Goal: Information Seeking & Learning: Learn about a topic

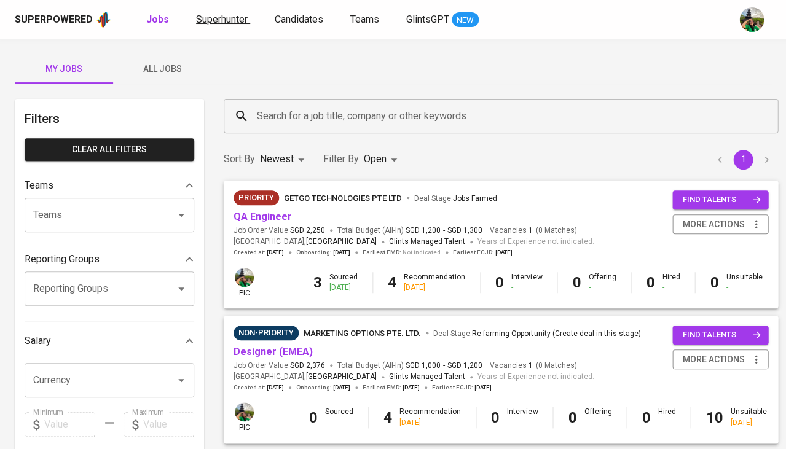
click at [235, 25] on link "Superhunter" at bounding box center [223, 19] width 54 height 15
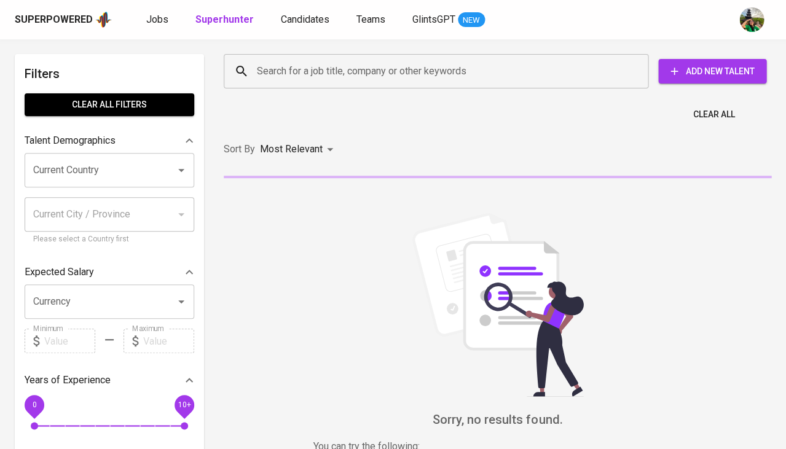
click at [281, 79] on input "Search for a job title, company or other keywords" at bounding box center [439, 71] width 371 height 23
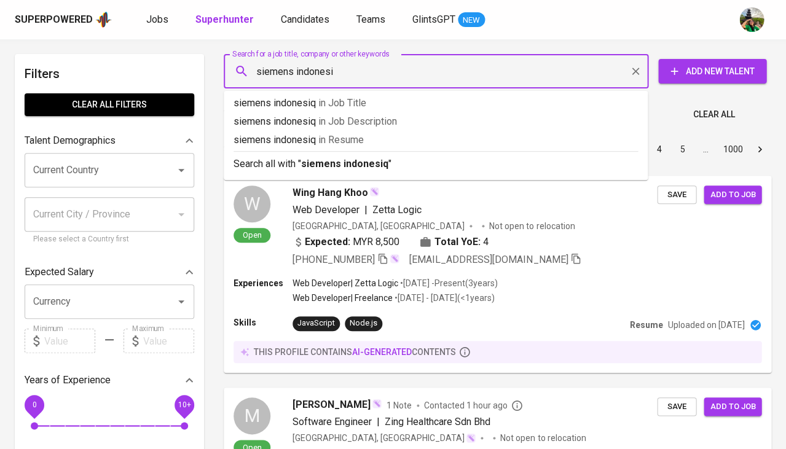
type input "siemens indonesia"
click at [329, 141] on span "in Resume" at bounding box center [340, 140] width 45 height 12
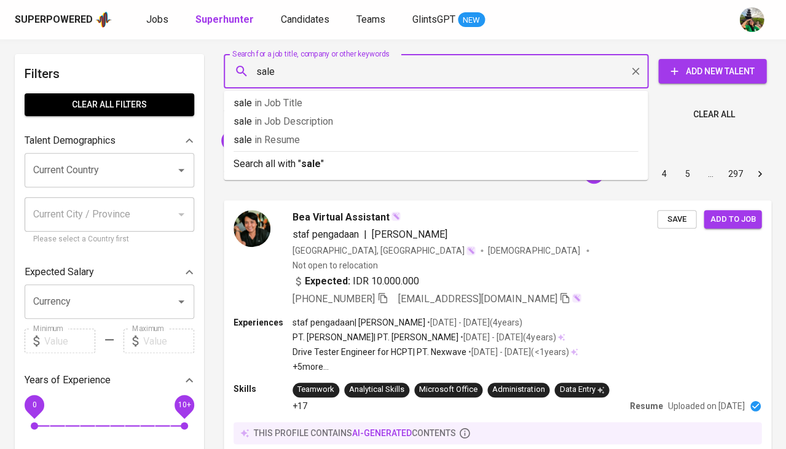
type input "sales"
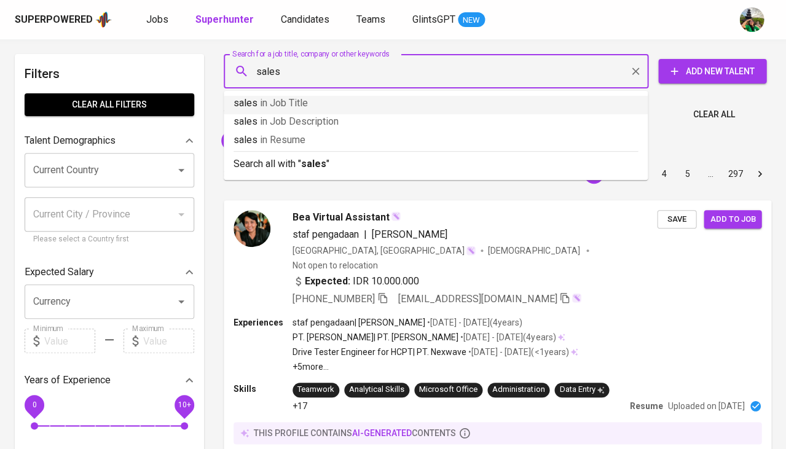
click at [320, 106] on p "sales in Job Title" at bounding box center [436, 103] width 404 height 15
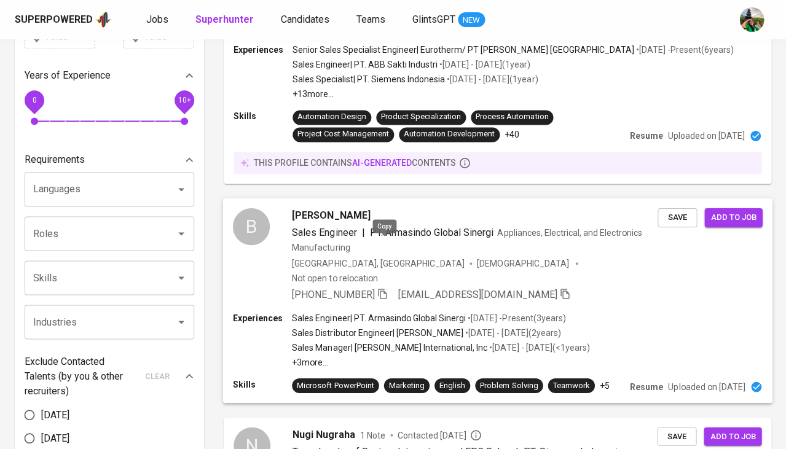
scroll to position [311, 0]
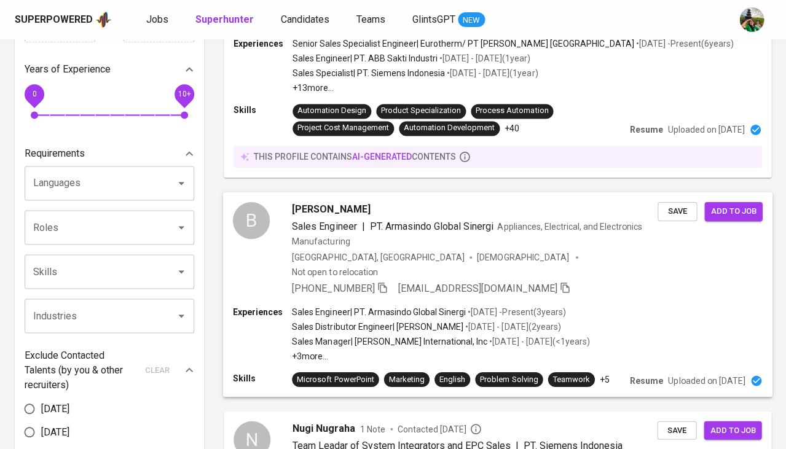
click at [313, 202] on span "[PERSON_NAME]" at bounding box center [331, 209] width 78 height 15
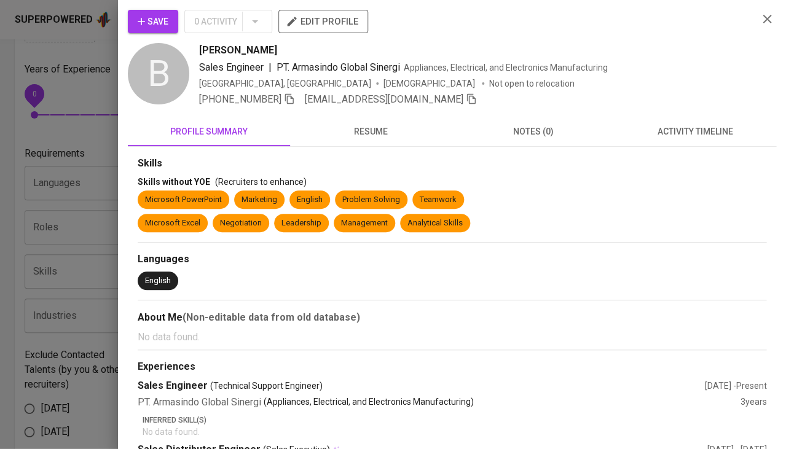
click at [344, 140] on button "resume" at bounding box center [371, 131] width 162 height 29
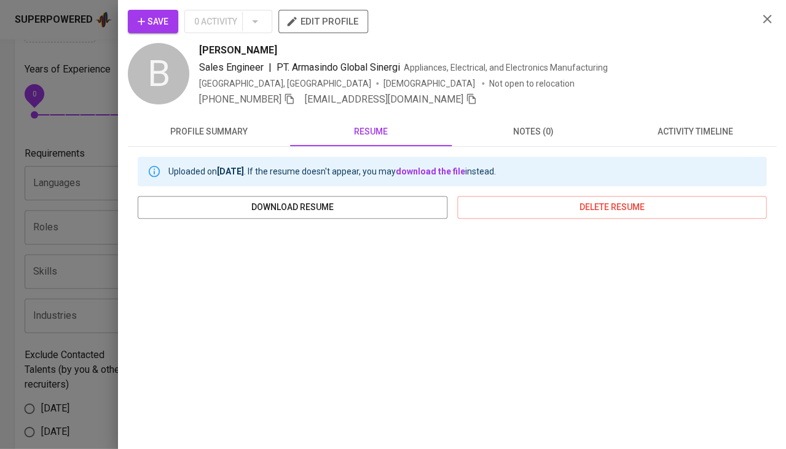
click at [102, 305] on div at bounding box center [393, 224] width 786 height 449
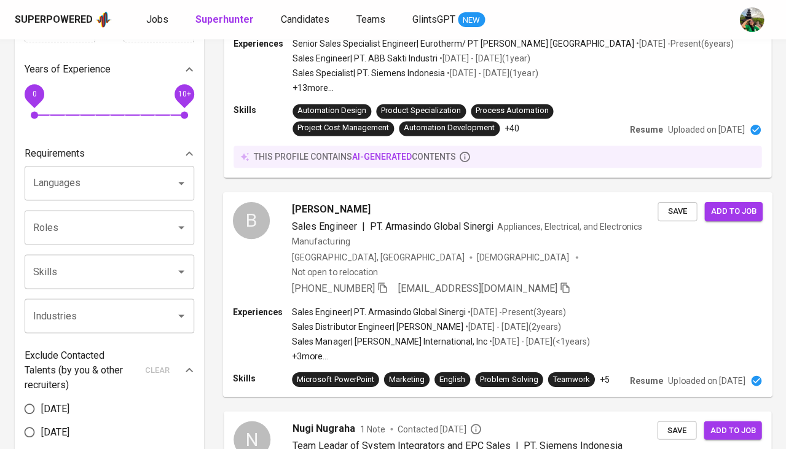
click at [323, 202] on span "[PERSON_NAME]" at bounding box center [331, 209] width 78 height 15
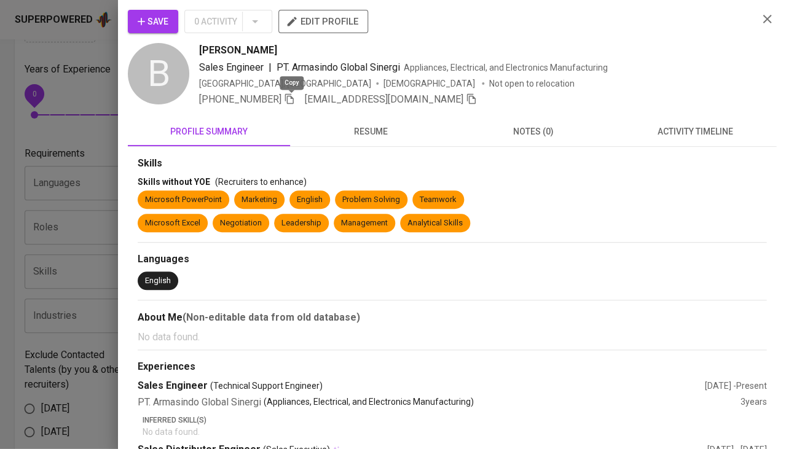
click at [289, 99] on icon "button" at bounding box center [289, 99] width 9 height 10
click at [652, 132] on span "activity timeline" at bounding box center [694, 131] width 147 height 15
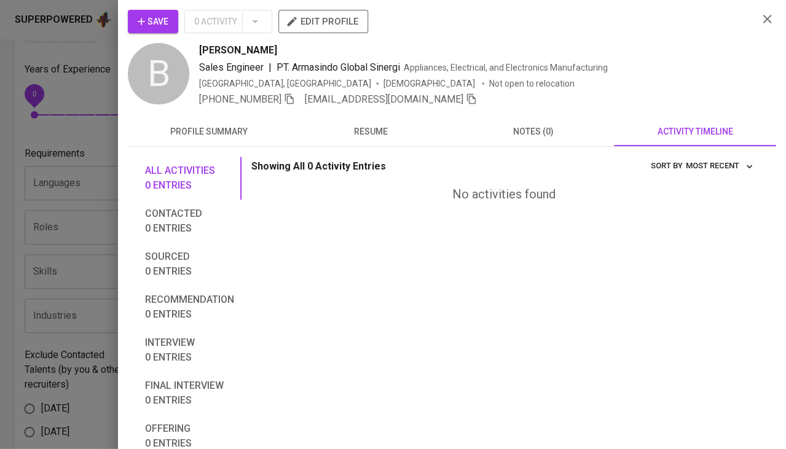
click at [141, 22] on icon "button" at bounding box center [141, 21] width 12 height 12
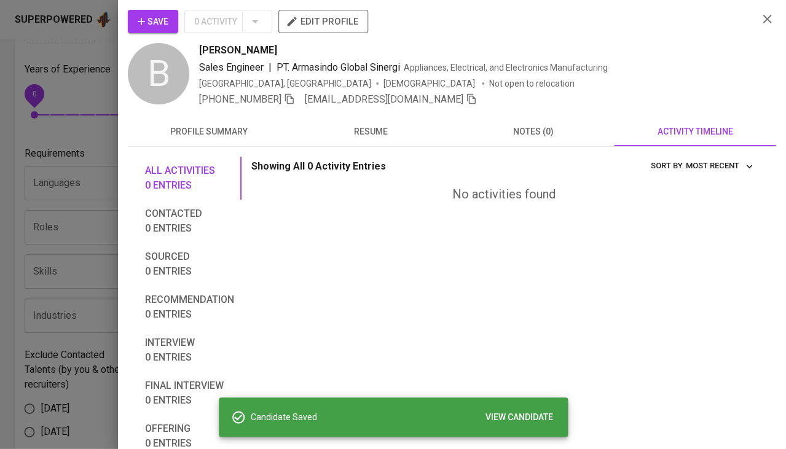
click at [170, 18] on button "Save" at bounding box center [153, 21] width 50 height 23
click at [81, 213] on div at bounding box center [393, 224] width 786 height 449
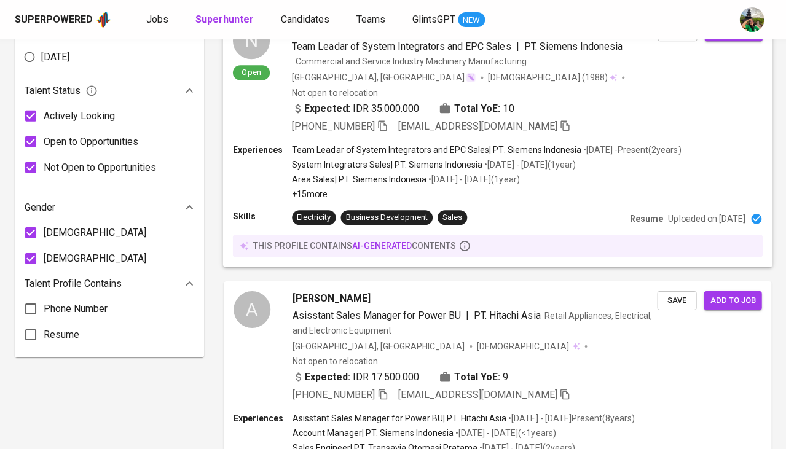
scroll to position [816, 0]
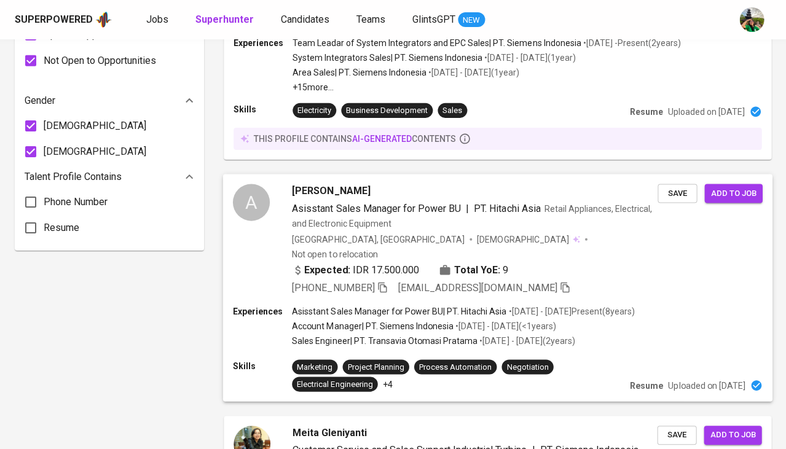
click at [336, 201] on span "Asisstant Sales Manager for Power BU" at bounding box center [376, 208] width 169 height 15
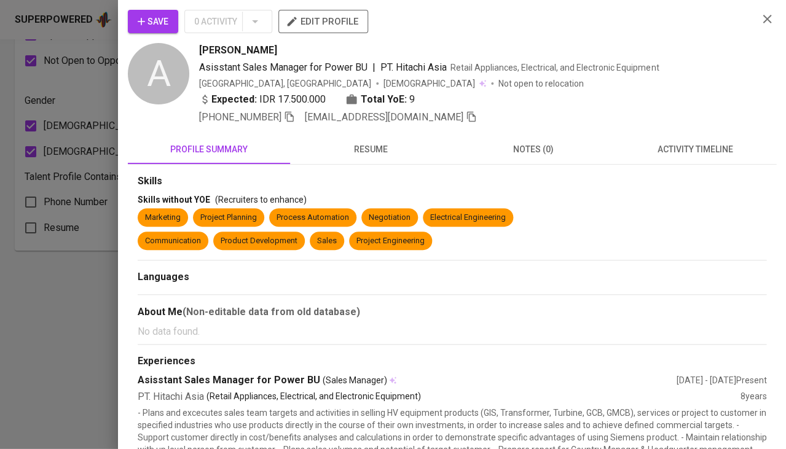
click at [725, 149] on span "activity timeline" at bounding box center [694, 149] width 147 height 15
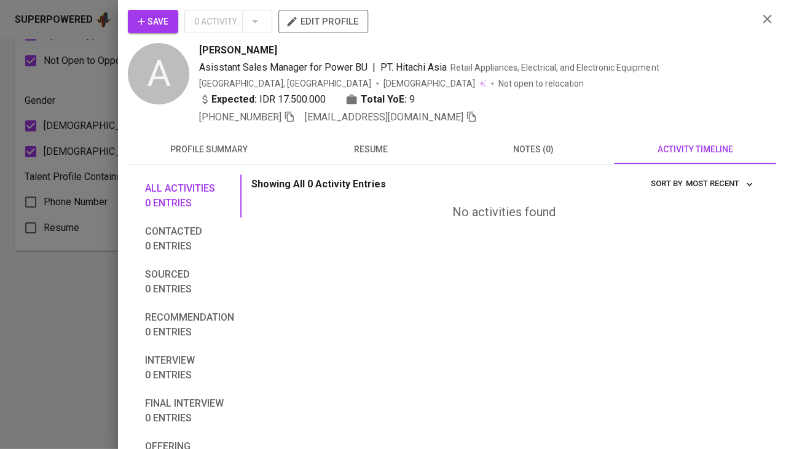
click at [364, 147] on span "resume" at bounding box center [370, 149] width 147 height 15
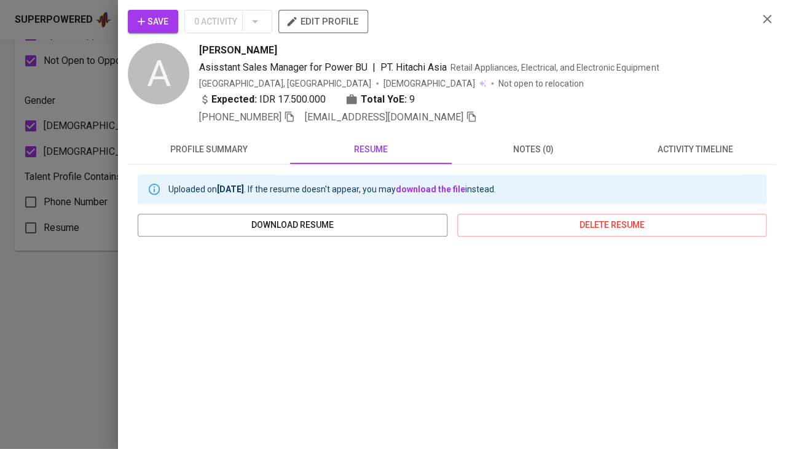
scroll to position [183, 0]
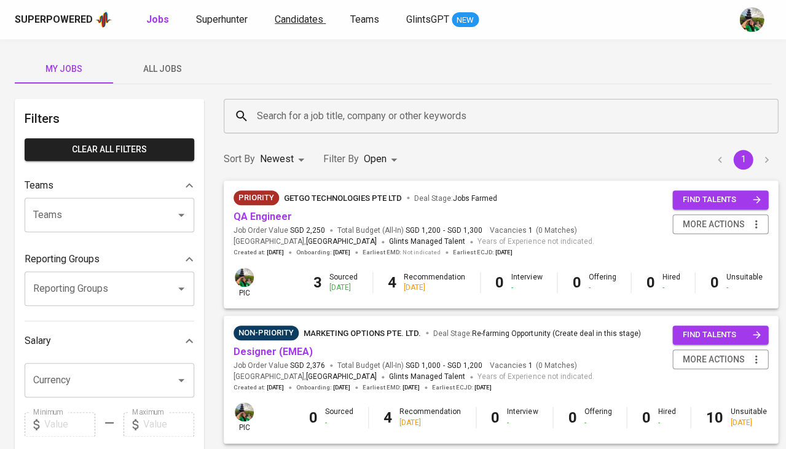
click at [308, 26] on link "Candidates" at bounding box center [300, 19] width 51 height 15
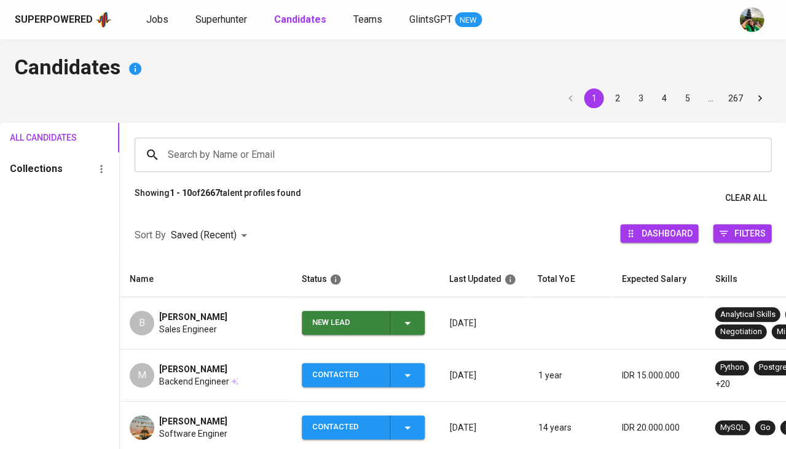
click at [398, 323] on div "New Lead" at bounding box center [363, 323] width 103 height 24
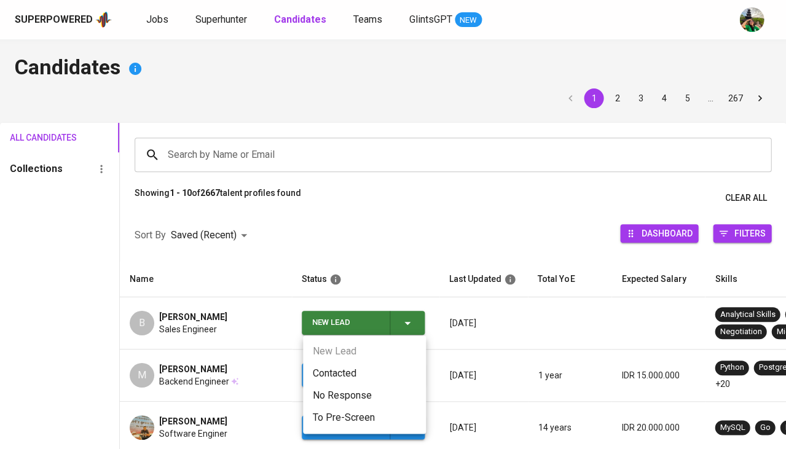
click at [336, 375] on li "Contacted" at bounding box center [364, 374] width 123 height 22
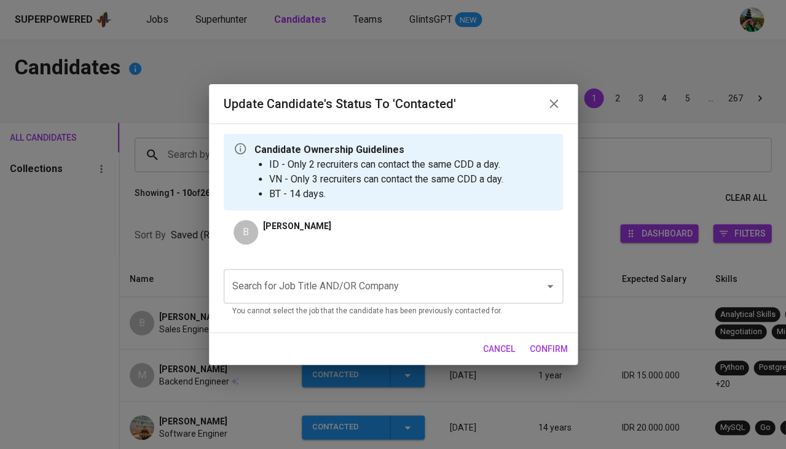
click at [337, 299] on div "Search for Job Title AND/OR Company" at bounding box center [393, 286] width 339 height 34
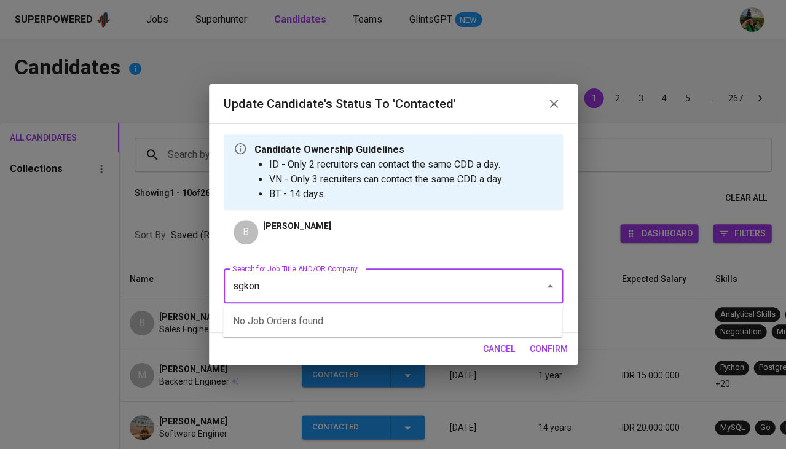
type input "sgkonz"
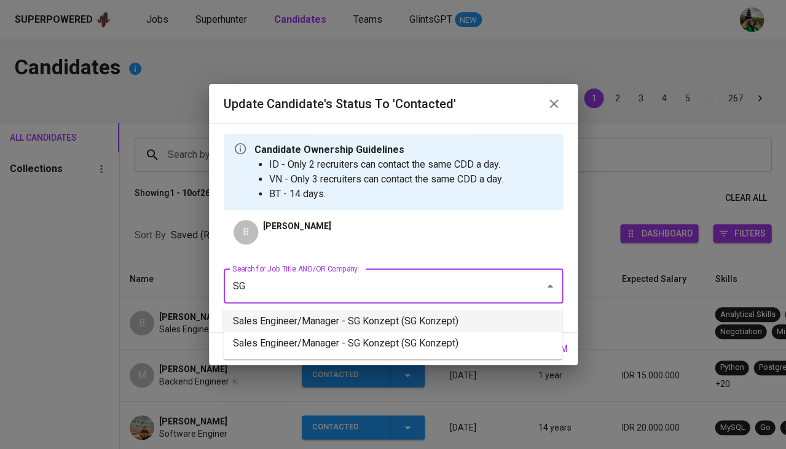
click at [332, 323] on li "Sales Engineer/Manager - SG Konzept (SG Konzept)" at bounding box center [392, 321] width 339 height 22
type input "SG"
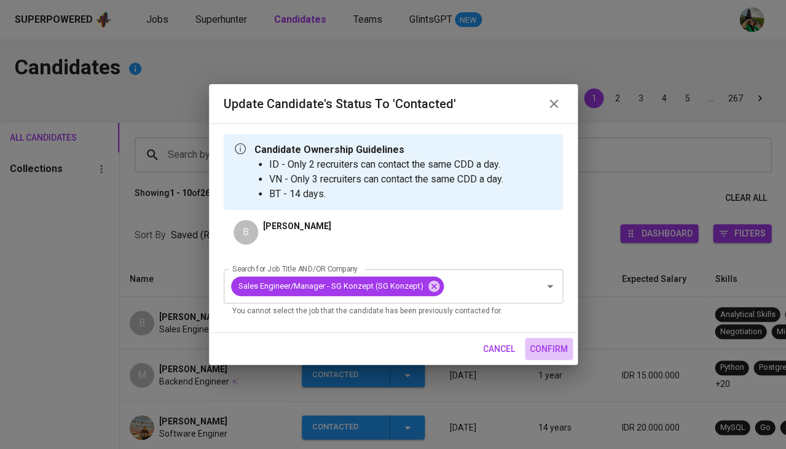
click at [544, 342] on span "confirm" at bounding box center [549, 349] width 38 height 15
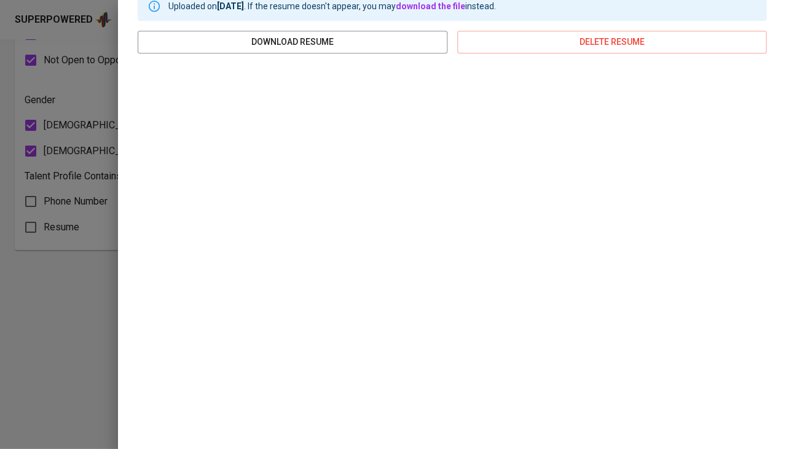
scroll to position [94, 0]
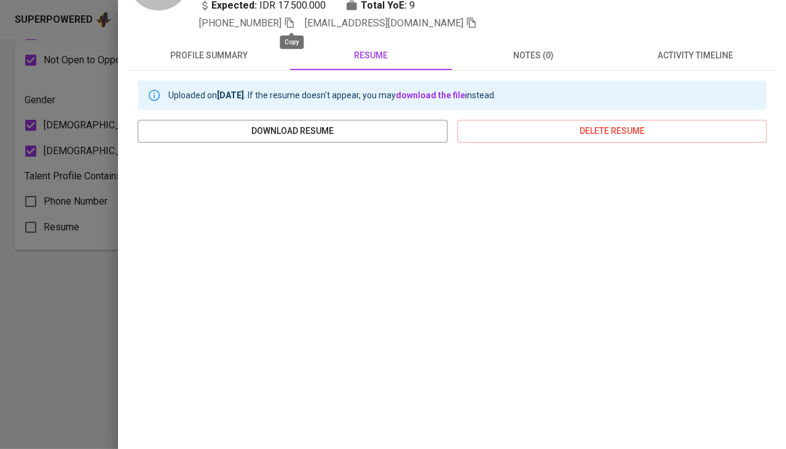
click at [294, 24] on icon "button" at bounding box center [289, 23] width 9 height 10
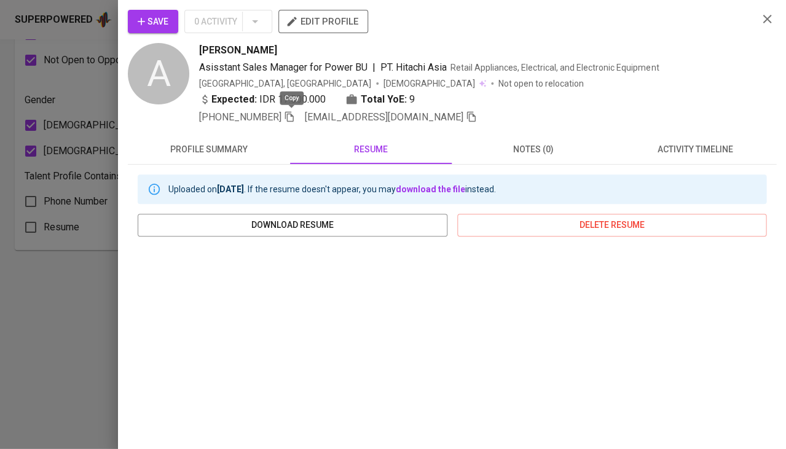
scroll to position [0, 0]
click at [161, 27] on span "Save" at bounding box center [153, 21] width 31 height 15
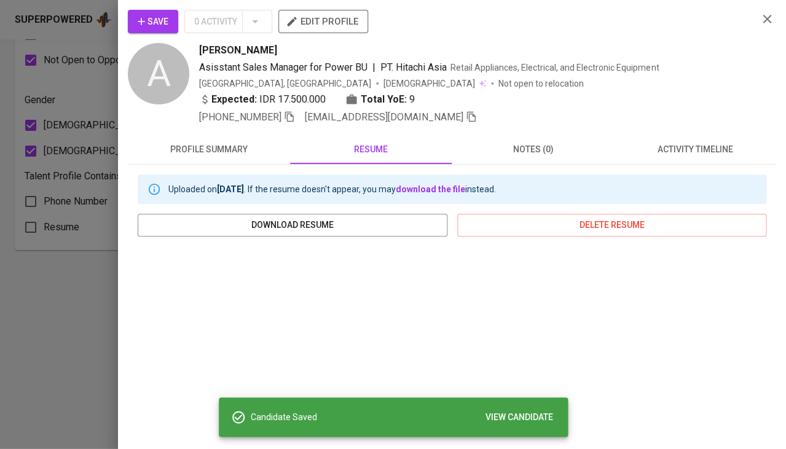
click at [109, 264] on div at bounding box center [393, 224] width 786 height 449
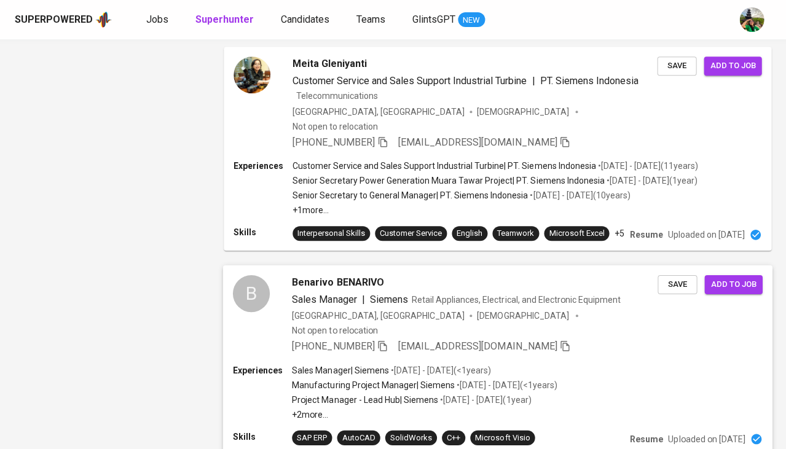
scroll to position [1239, 0]
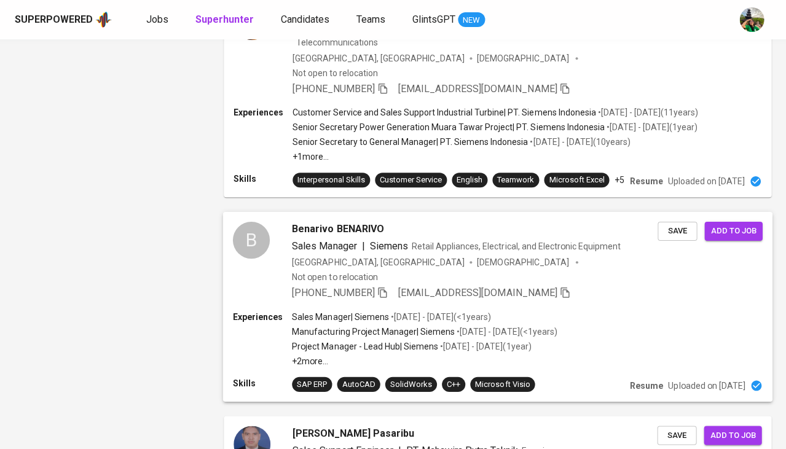
click at [339, 240] on span "Sales Manager" at bounding box center [324, 246] width 65 height 12
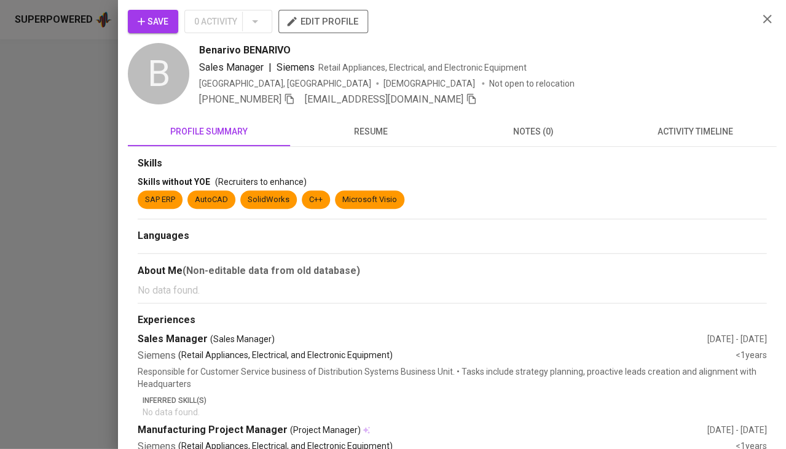
click at [383, 141] on button "resume" at bounding box center [371, 131] width 162 height 29
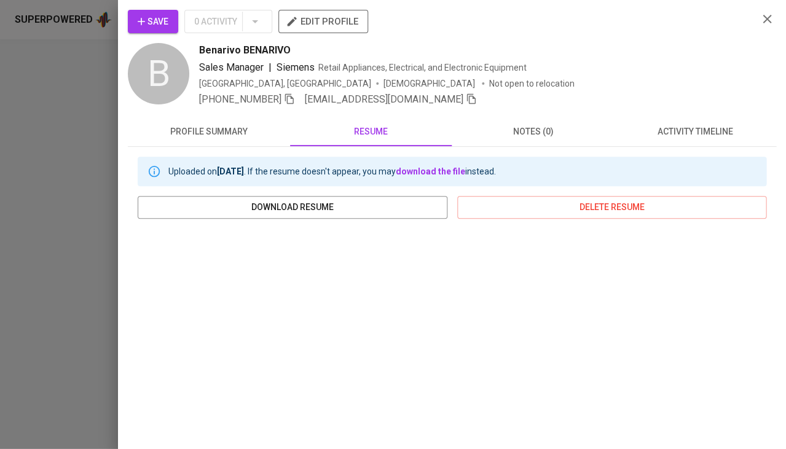
scroll to position [0, 0]
click at [291, 100] on icon "button" at bounding box center [289, 98] width 11 height 11
click at [143, 25] on icon "button" at bounding box center [141, 21] width 12 height 12
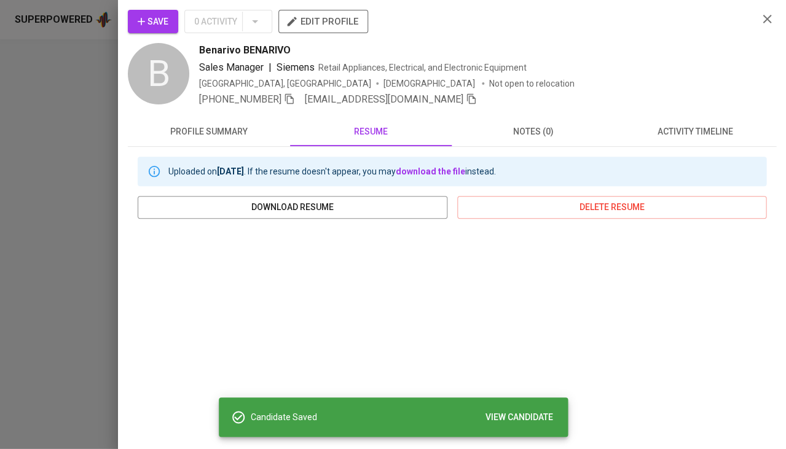
click at [146, 24] on span "Save" at bounding box center [153, 21] width 31 height 15
click at [143, 26] on icon "button" at bounding box center [141, 21] width 12 height 12
click at [95, 232] on div at bounding box center [393, 224] width 786 height 449
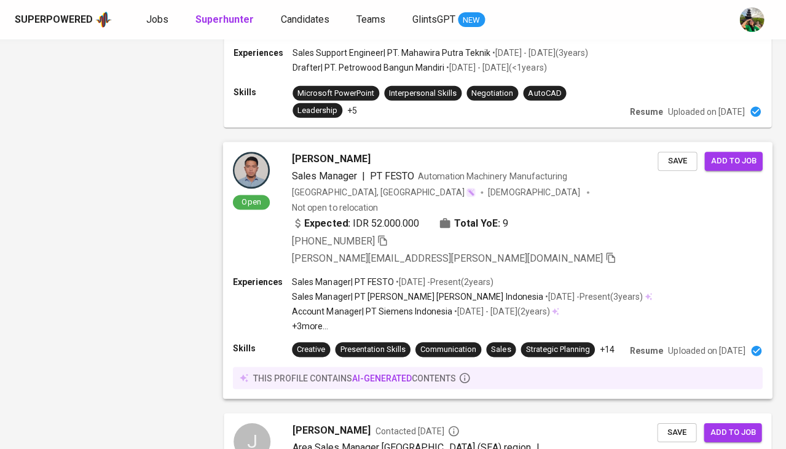
scroll to position [1721, 0]
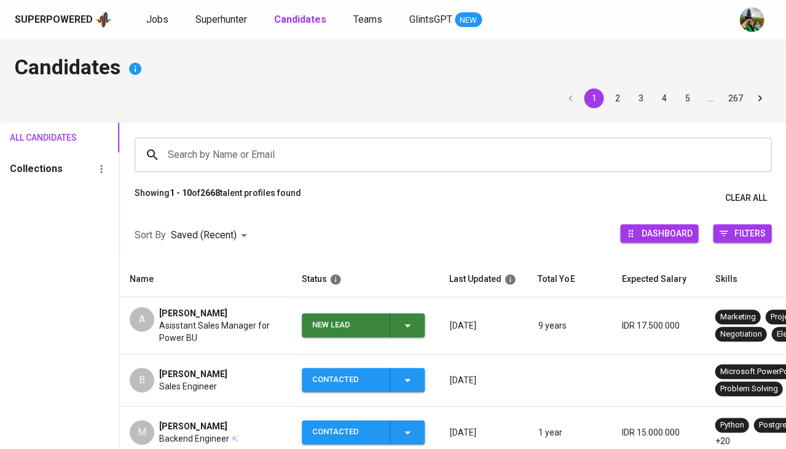
click at [420, 318] on span "New Lead" at bounding box center [363, 325] width 113 height 24
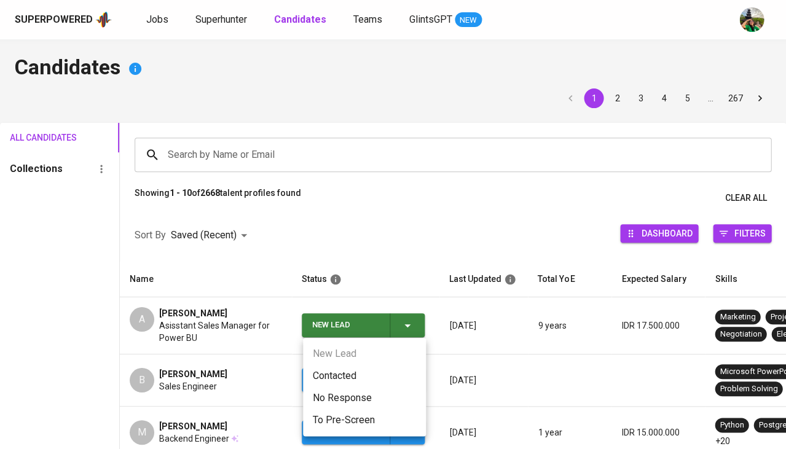
click at [359, 372] on li "Contacted" at bounding box center [364, 376] width 123 height 22
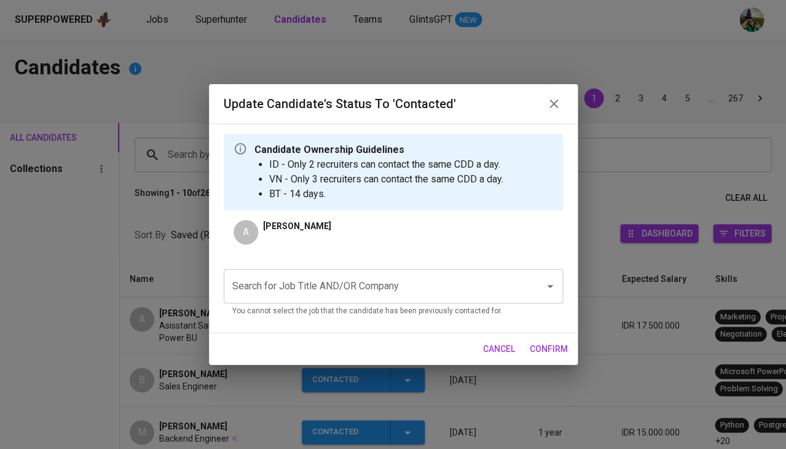
click at [326, 280] on input "Search for Job Title AND/OR Company" at bounding box center [376, 286] width 294 height 23
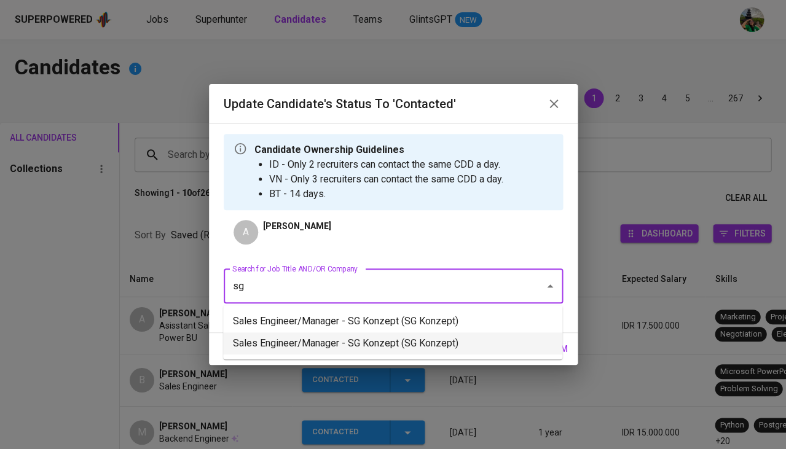
click at [307, 334] on li "Sales Engineer/Manager - SG Konzept (SG Konzept)" at bounding box center [392, 343] width 339 height 22
type input "sg"
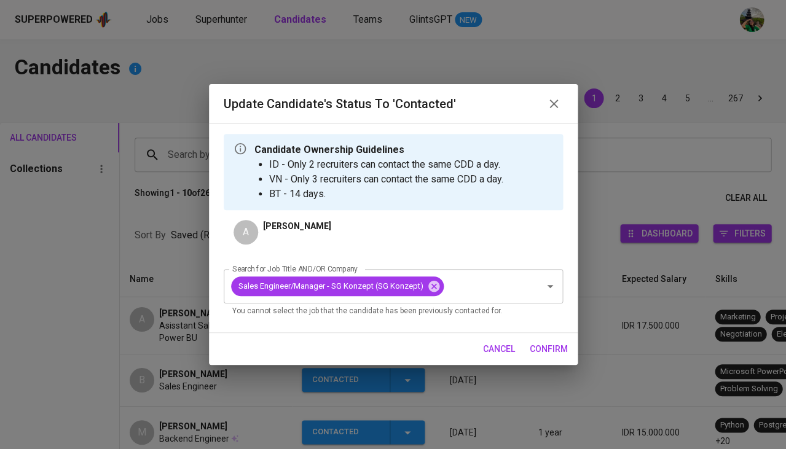
click at [553, 347] on span "confirm" at bounding box center [549, 349] width 38 height 15
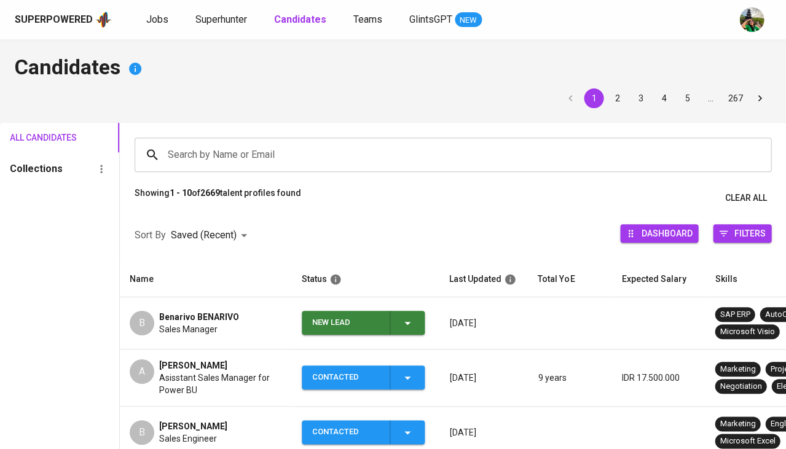
click at [410, 322] on icon "button" at bounding box center [407, 323] width 15 height 15
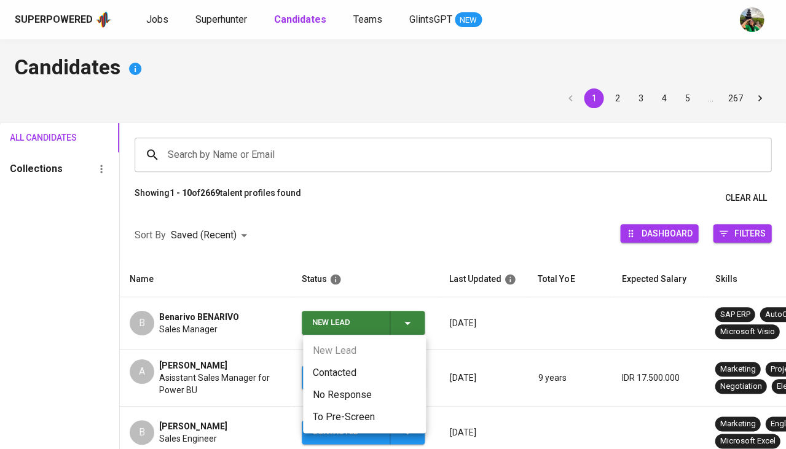
click at [348, 362] on li "Contacted" at bounding box center [364, 373] width 123 height 22
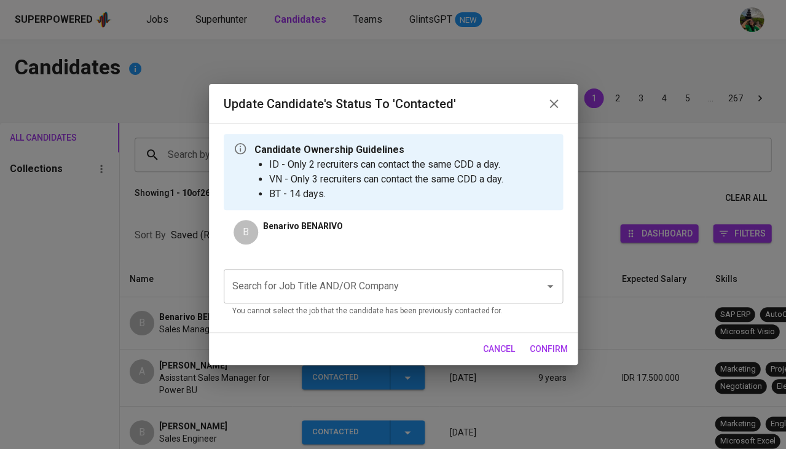
click at [338, 276] on input "Search for Job Title AND/OR Company" at bounding box center [376, 286] width 294 height 23
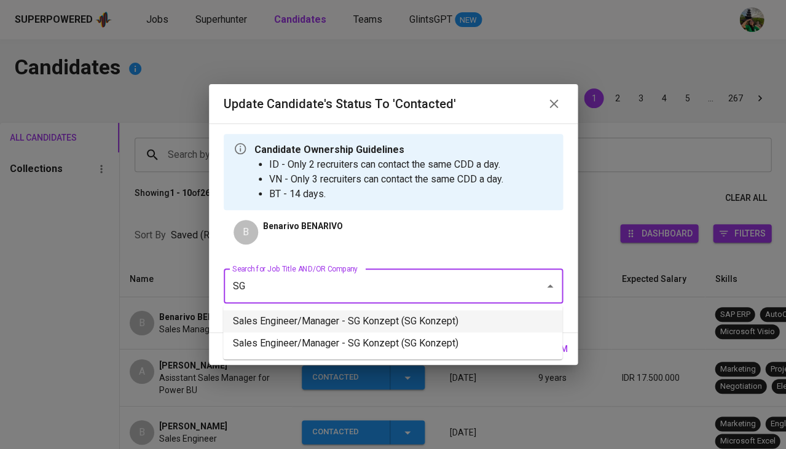
click at [323, 316] on li "Sales Engineer/Manager - SG Konzept (SG Konzept)" at bounding box center [392, 321] width 339 height 22
type input "SG"
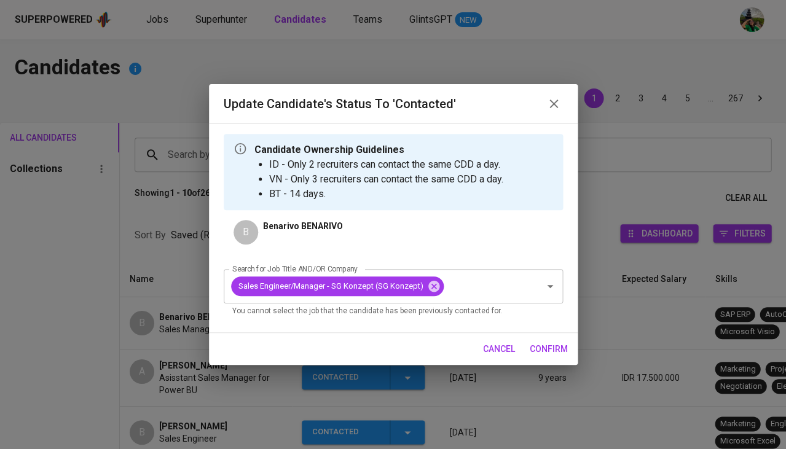
click at [554, 345] on span "confirm" at bounding box center [549, 349] width 38 height 15
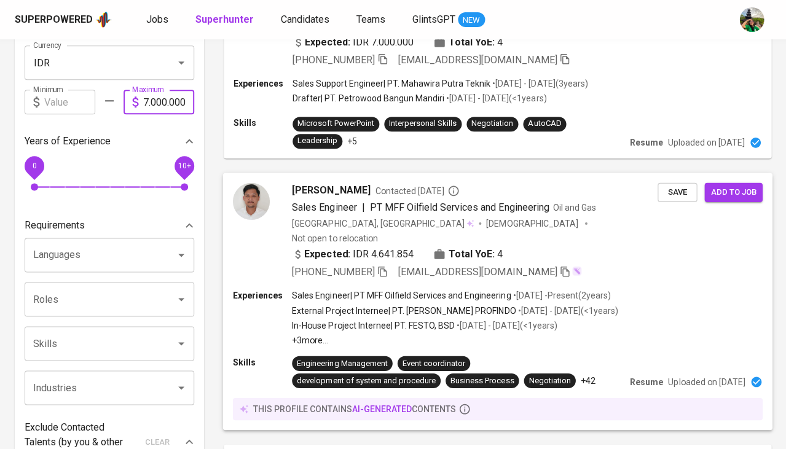
scroll to position [242, 0]
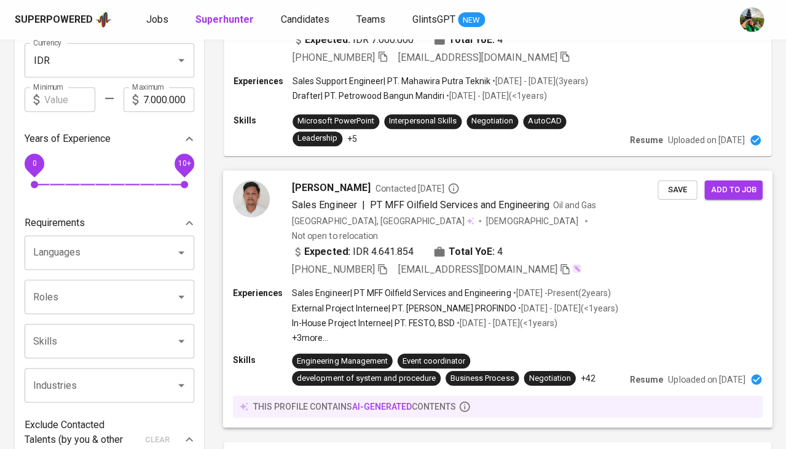
click at [329, 180] on span "Joshua Kayne" at bounding box center [331, 187] width 78 height 15
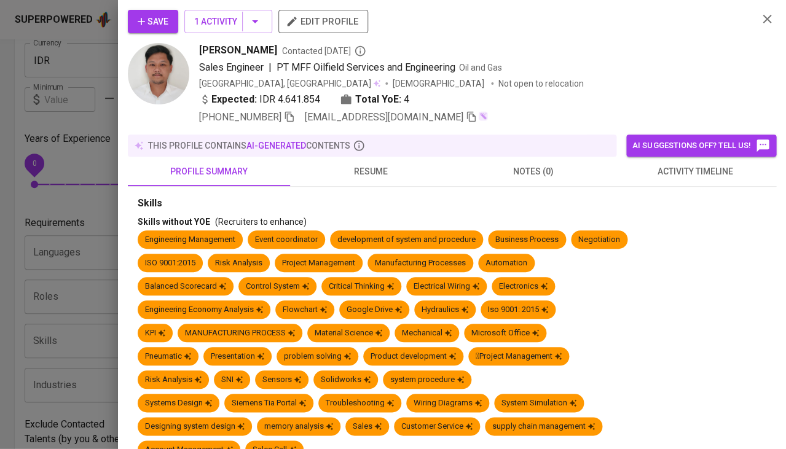
click at [662, 167] on span "activity timeline" at bounding box center [694, 171] width 147 height 15
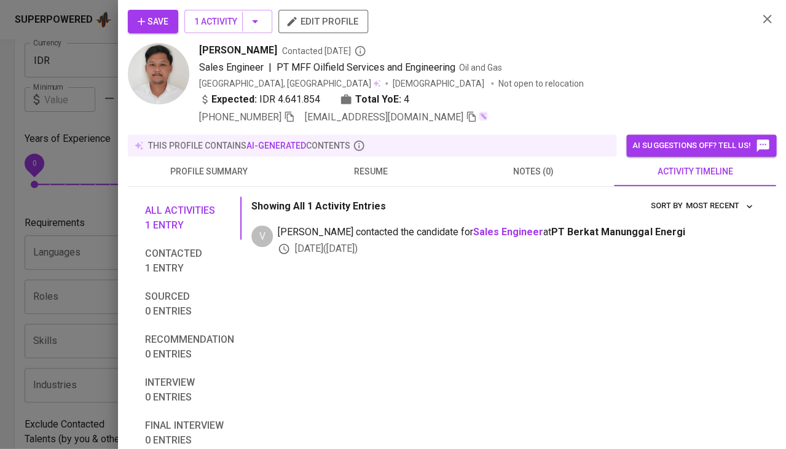
click at [352, 171] on span "resume" at bounding box center [370, 171] width 147 height 15
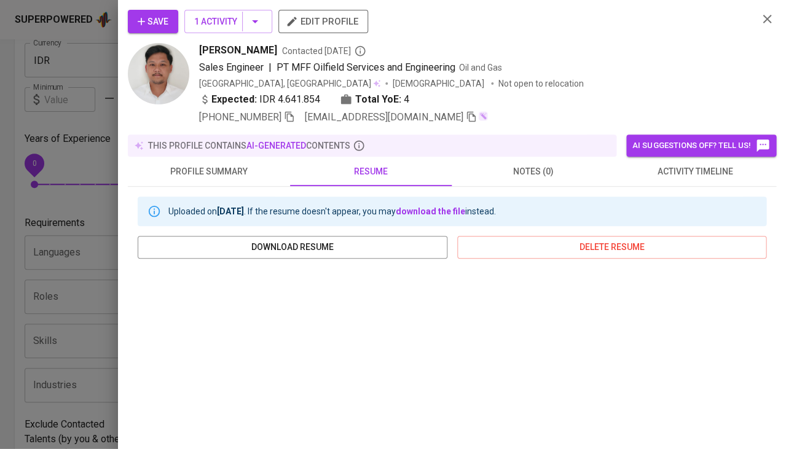
click at [90, 331] on div at bounding box center [393, 224] width 786 height 449
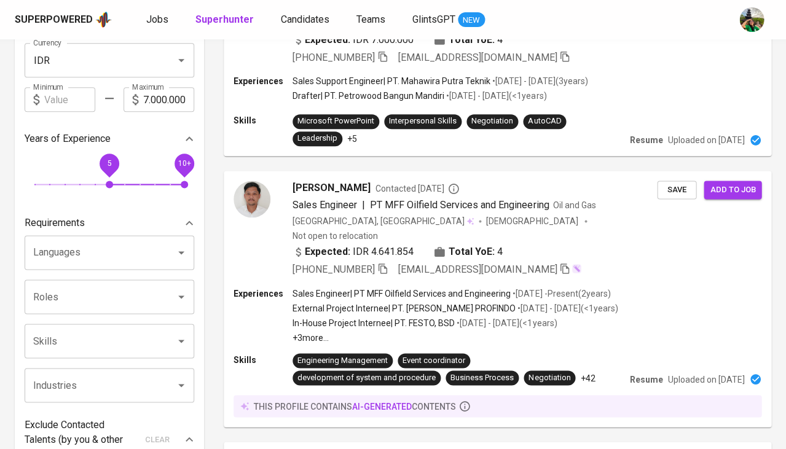
drag, startPoint x: 32, startPoint y: 177, endPoint x: 104, endPoint y: 176, distance: 71.9
click at [106, 181] on span "5" at bounding box center [109, 184] width 7 height 7
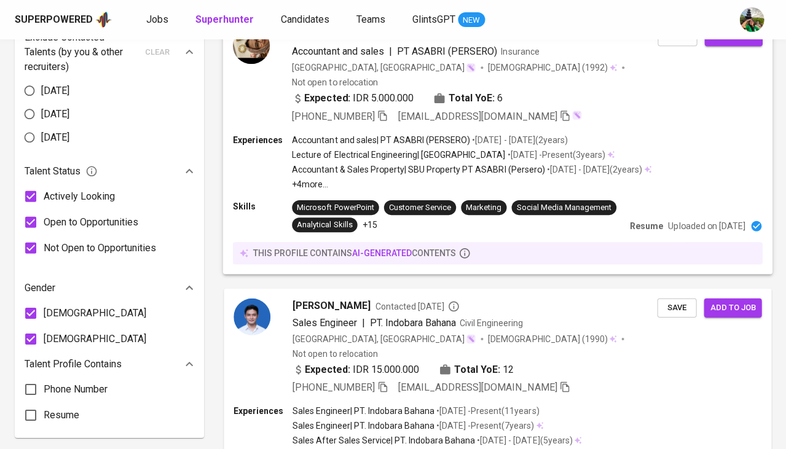
scroll to position [674, 0]
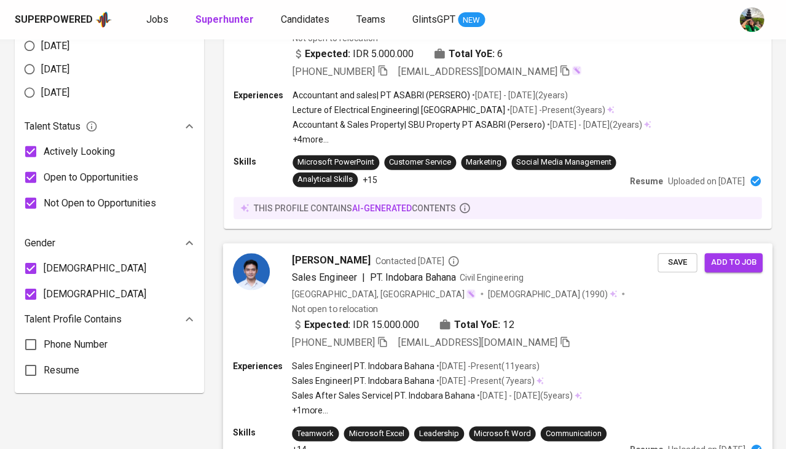
click at [313, 253] on span "Fariz Adriyanto" at bounding box center [331, 260] width 78 height 15
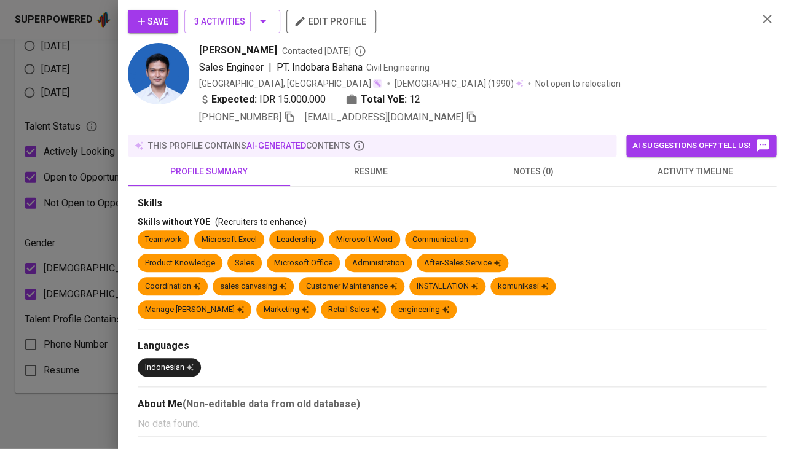
click at [658, 170] on span "activity timeline" at bounding box center [694, 171] width 147 height 15
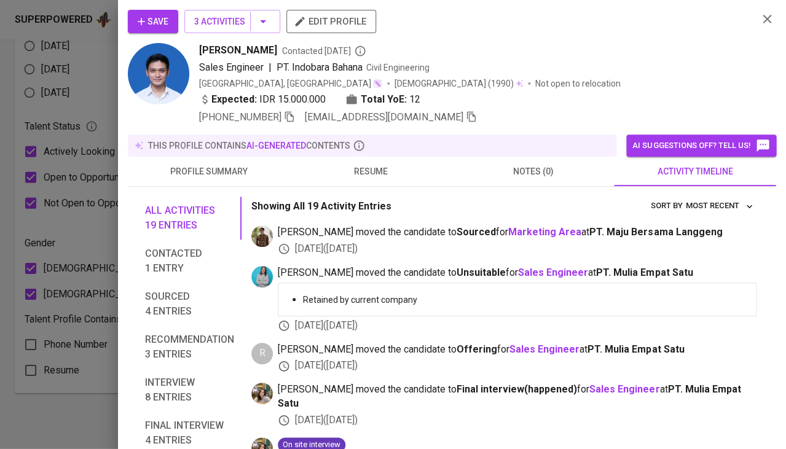
click at [360, 173] on span "resume" at bounding box center [370, 171] width 147 height 15
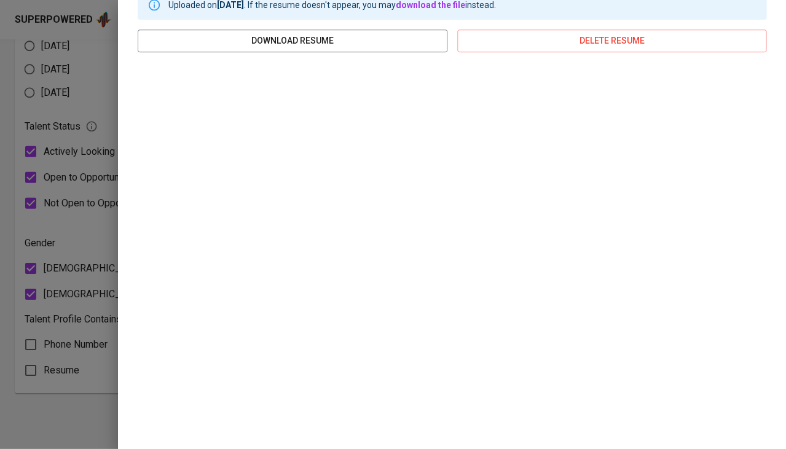
scroll to position [205, 0]
click at [37, 332] on div at bounding box center [393, 224] width 786 height 449
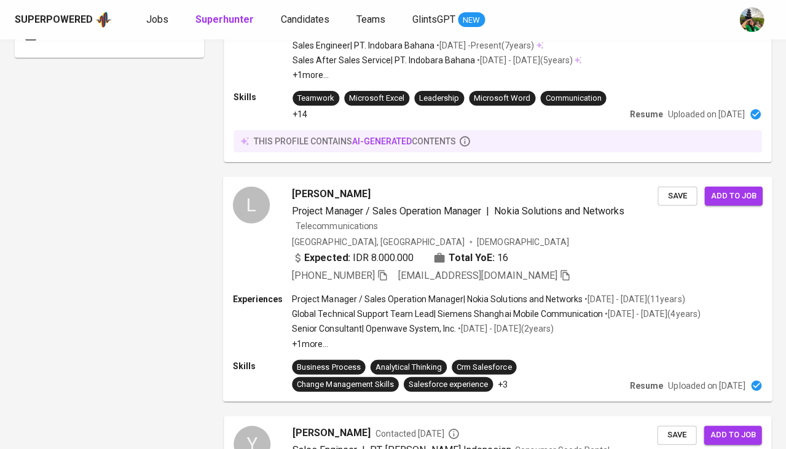
scroll to position [1334, 0]
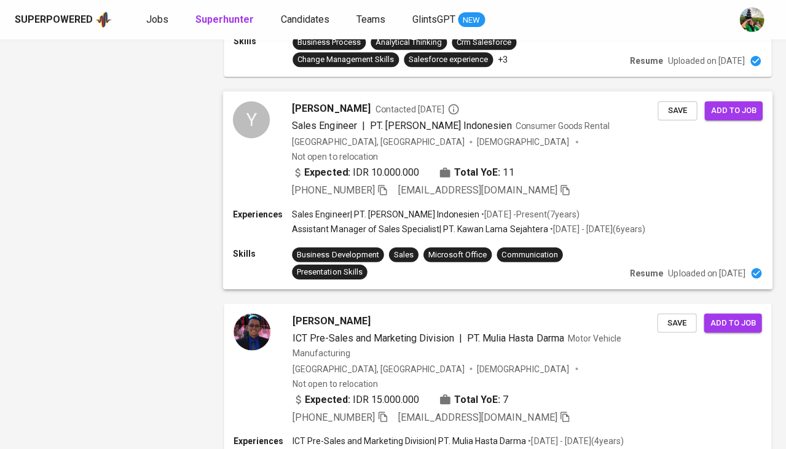
click at [319, 101] on span "Yen Gunawan" at bounding box center [331, 108] width 78 height 15
click at [680, 208] on div "Experiences Sales Engineer | PT. Henkel Indonesien • Aug 2018 - Present ( 7 yea…" at bounding box center [498, 222] width 528 height 29
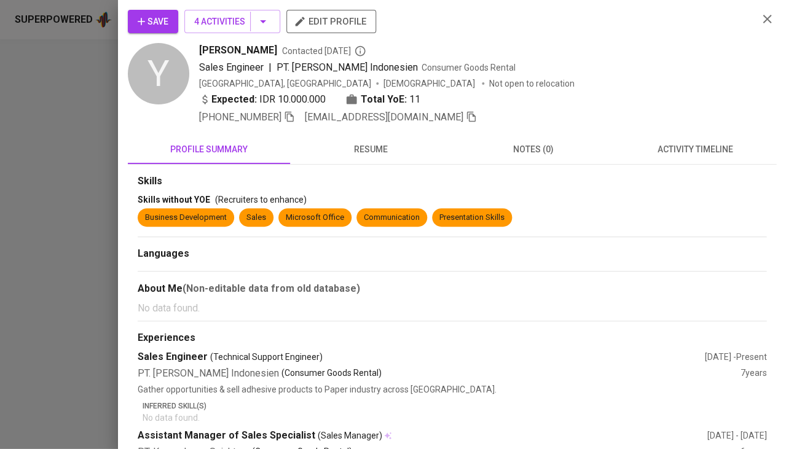
click at [644, 152] on span "activity timeline" at bounding box center [694, 149] width 147 height 15
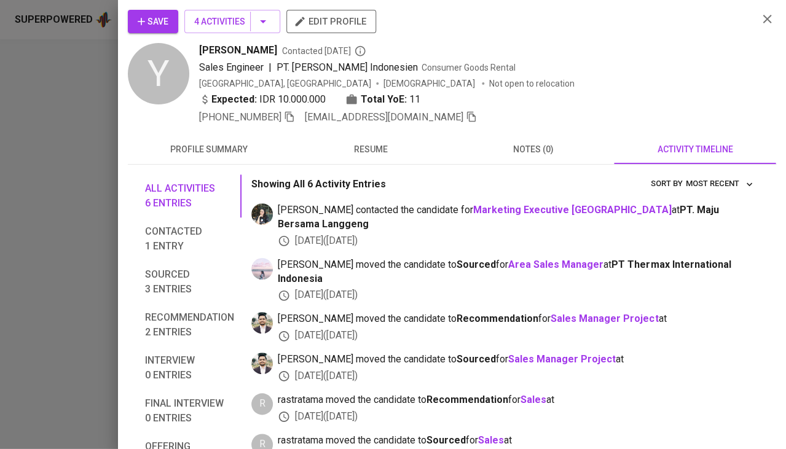
click at [353, 149] on span "resume" at bounding box center [370, 149] width 147 height 15
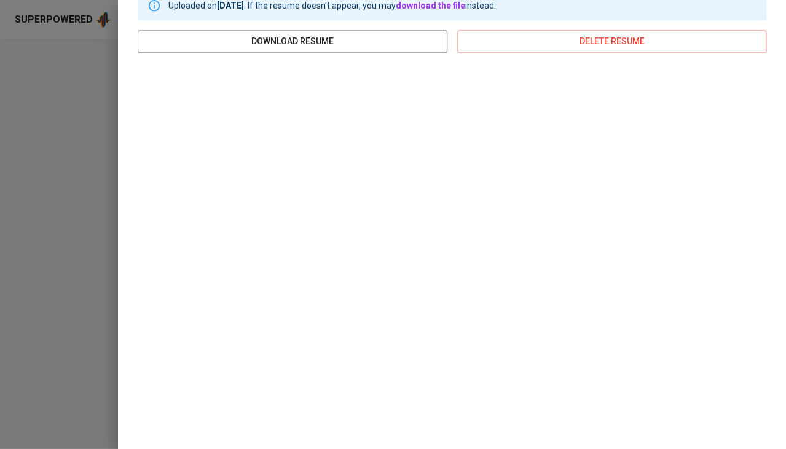
scroll to position [184, 0]
click at [53, 136] on div at bounding box center [393, 224] width 786 height 449
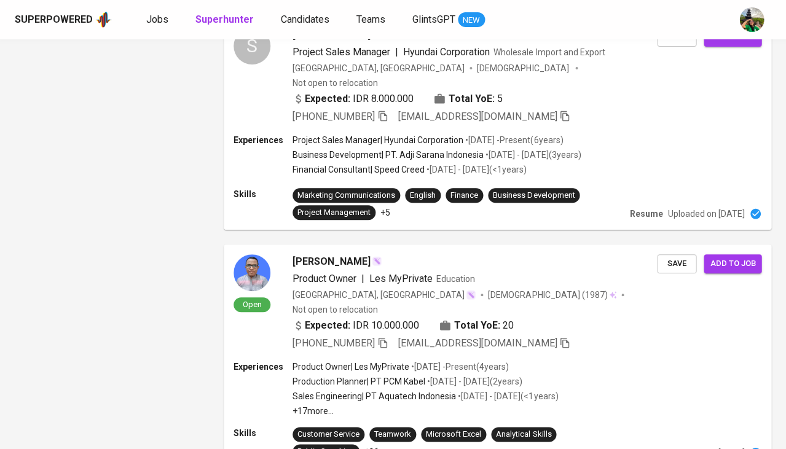
scroll to position [2101, 0]
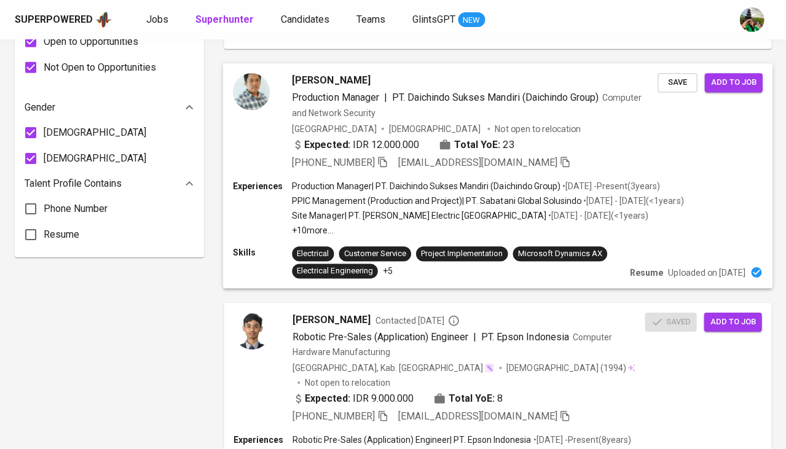
scroll to position [838, 0]
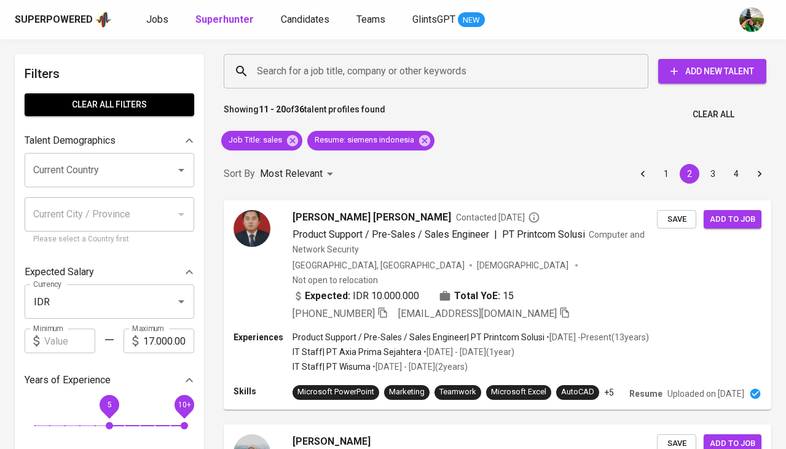
scroll to position [838, 0]
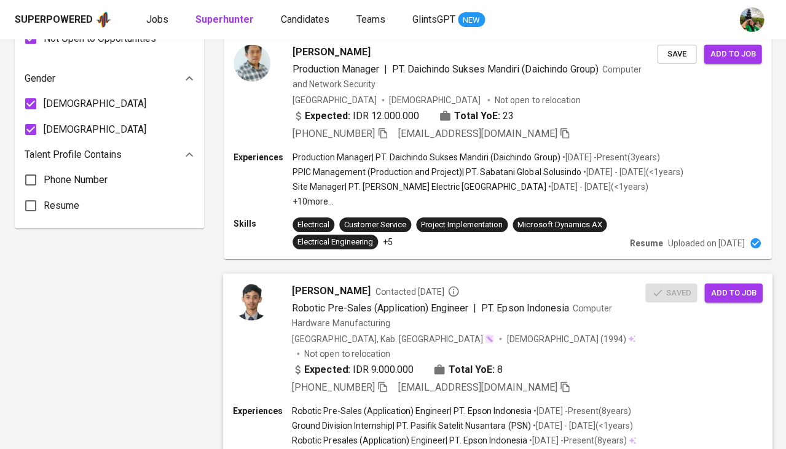
click at [383, 382] on icon "button" at bounding box center [382, 387] width 11 height 11
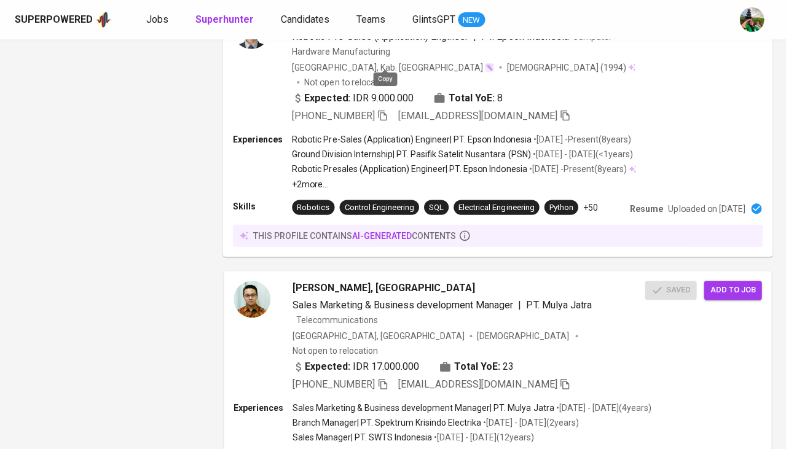
scroll to position [1152, 0]
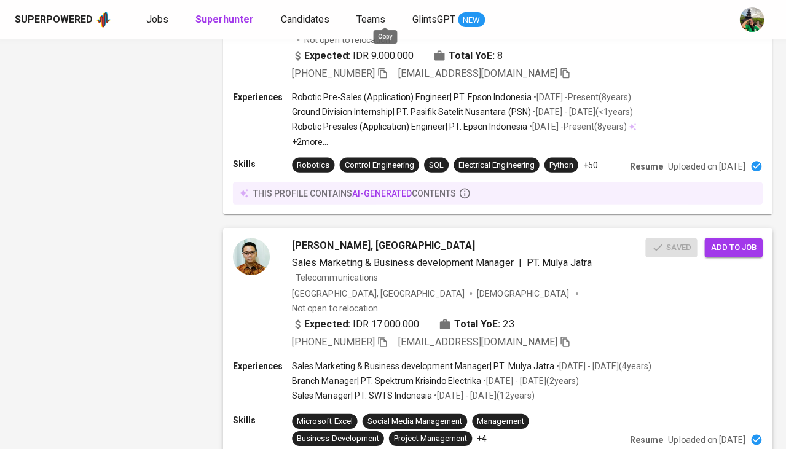
click at [311, 256] on span "Sales Marketing & Business development Manager" at bounding box center [402, 263] width 221 height 15
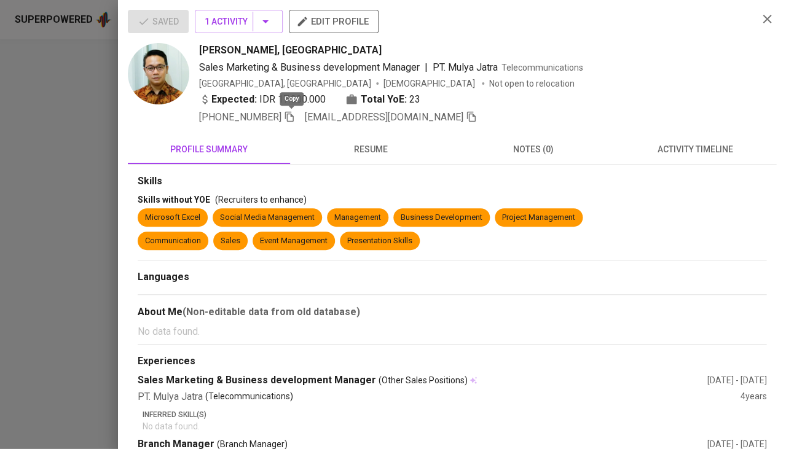
click at [291, 112] on icon "button" at bounding box center [289, 117] width 9 height 10
click at [667, 149] on span "activity timeline" at bounding box center [694, 149] width 147 height 15
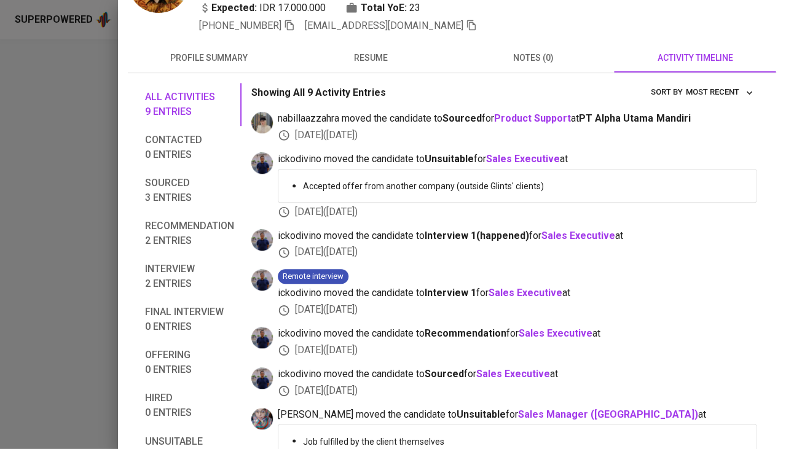
scroll to position [-1, 0]
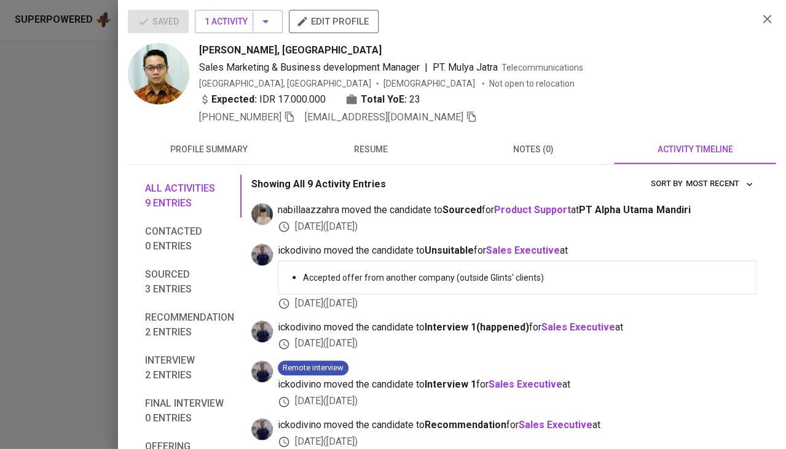
click at [362, 151] on span "resume" at bounding box center [370, 149] width 147 height 15
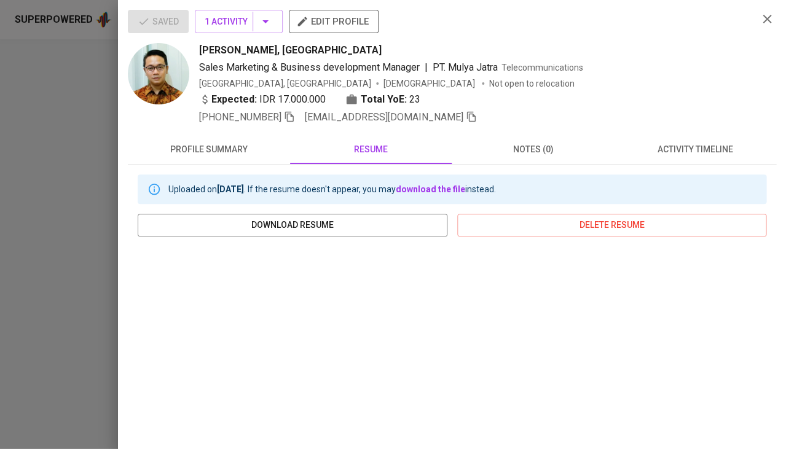
click at [31, 337] on div at bounding box center [393, 224] width 786 height 449
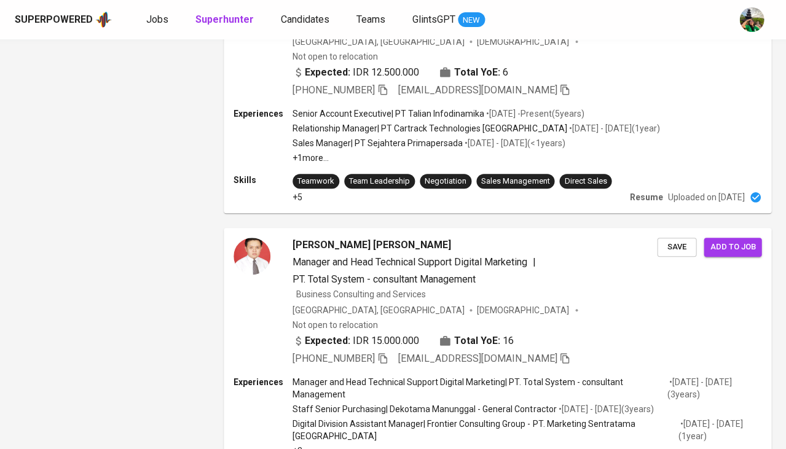
scroll to position [2172, 0]
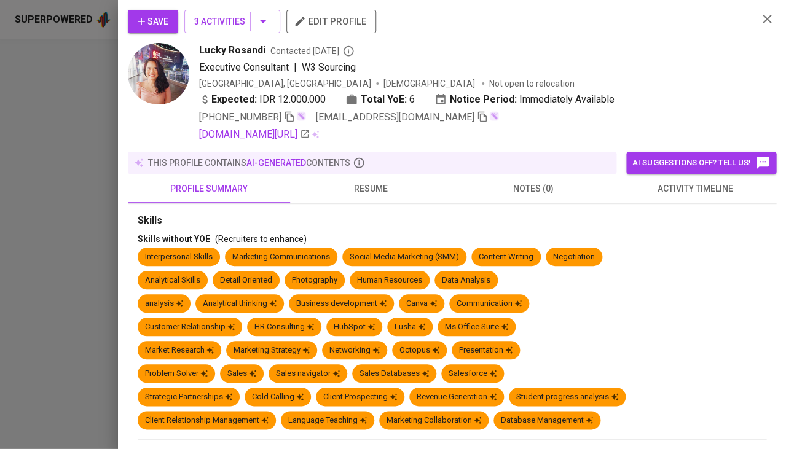
click at [36, 291] on div at bounding box center [393, 224] width 786 height 449
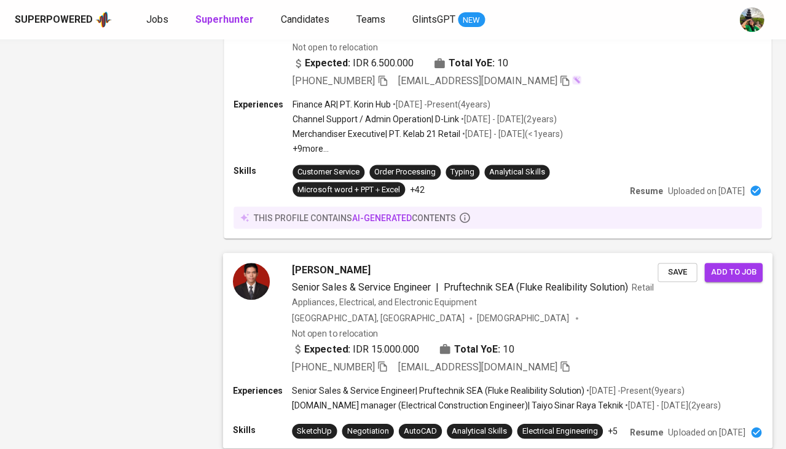
scroll to position [1503, 0]
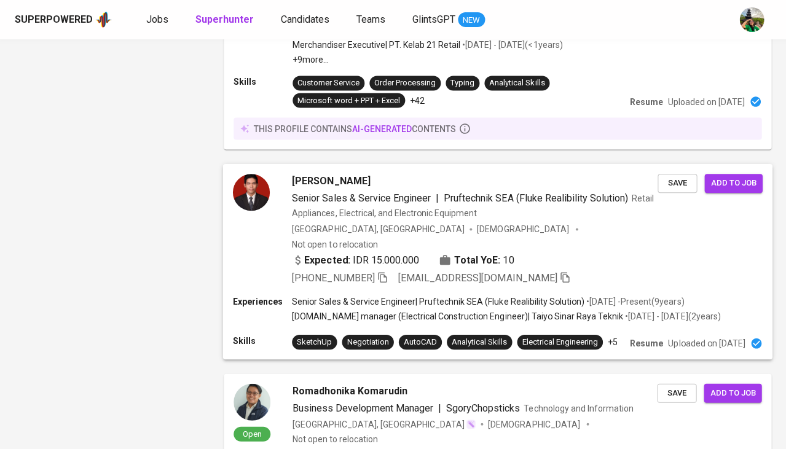
click at [363, 192] on span "Senior Sales & Service Engineer" at bounding box center [361, 198] width 139 height 12
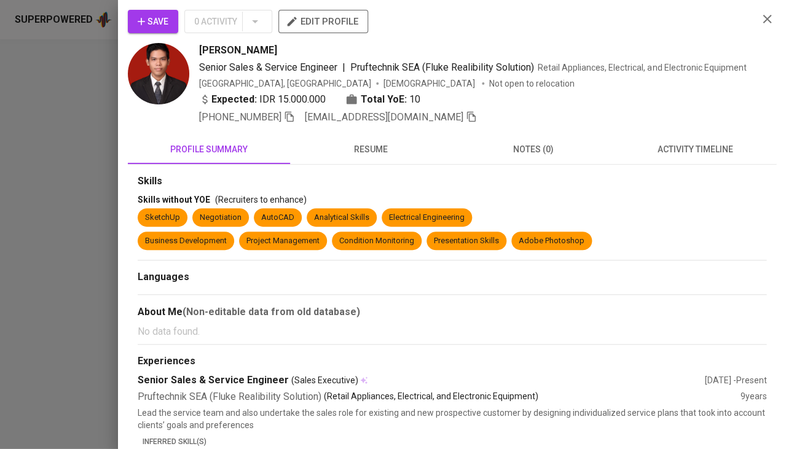
click at [364, 156] on button "resume" at bounding box center [371, 149] width 162 height 29
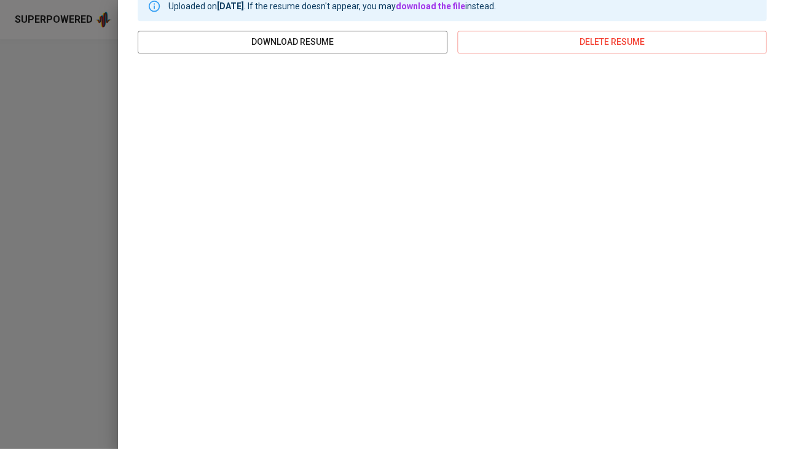
scroll to position [183, 0]
click at [74, 176] on div at bounding box center [393, 224] width 786 height 449
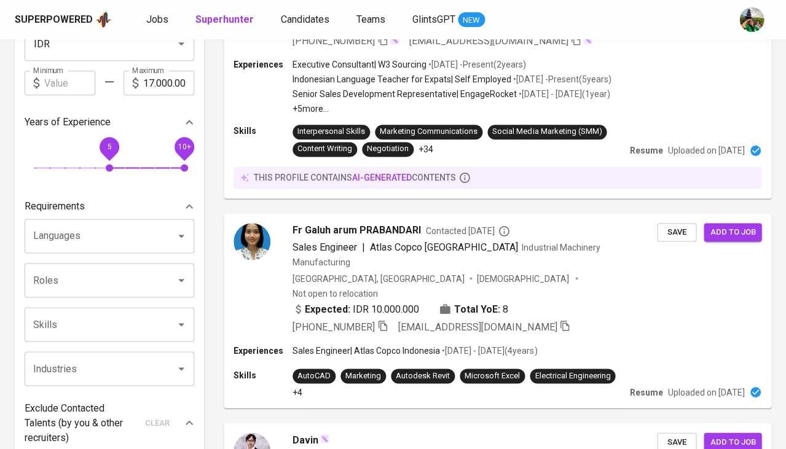
scroll to position [211, 0]
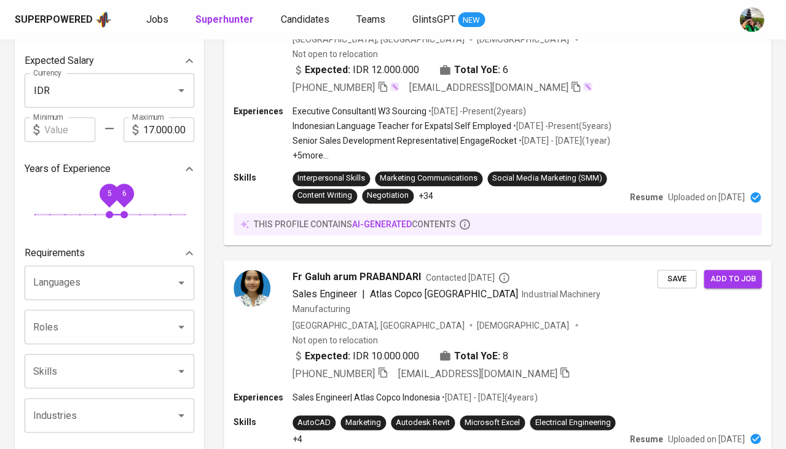
click at [122, 206] on div "Filters Clear All filters Talent Demographics Current Country Current Country C…" at bounding box center [109, 349] width 189 height 1013
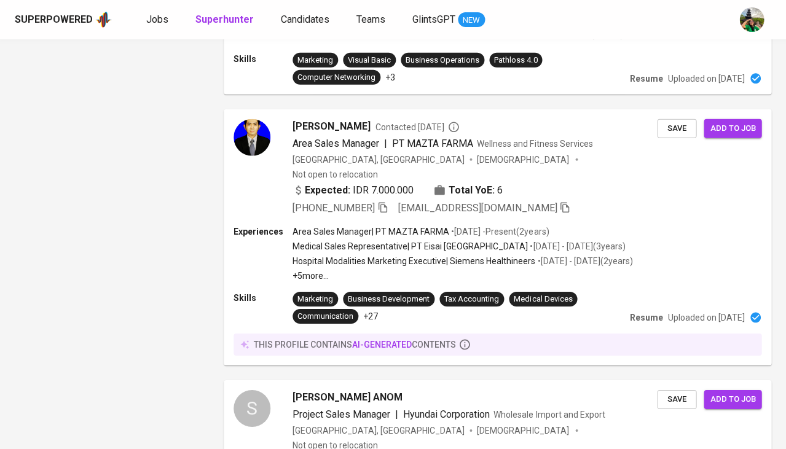
scroll to position [1741, 0]
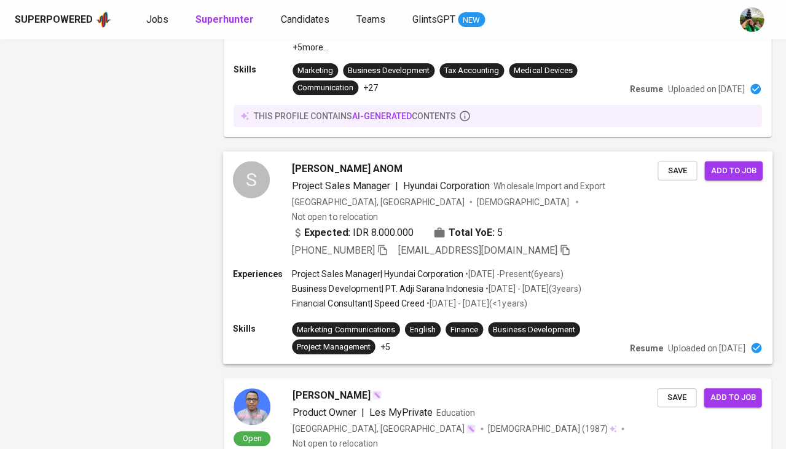
scroll to position [1969, 0]
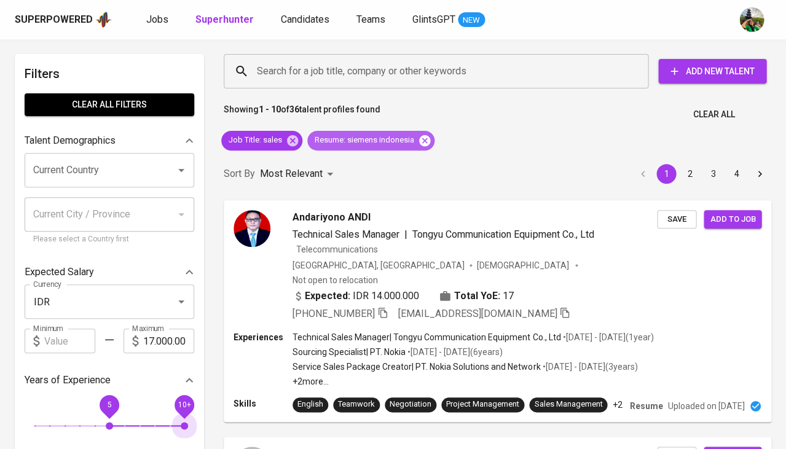
click at [429, 144] on icon at bounding box center [425, 141] width 14 height 14
